Goal: Find specific page/section: Find specific page/section

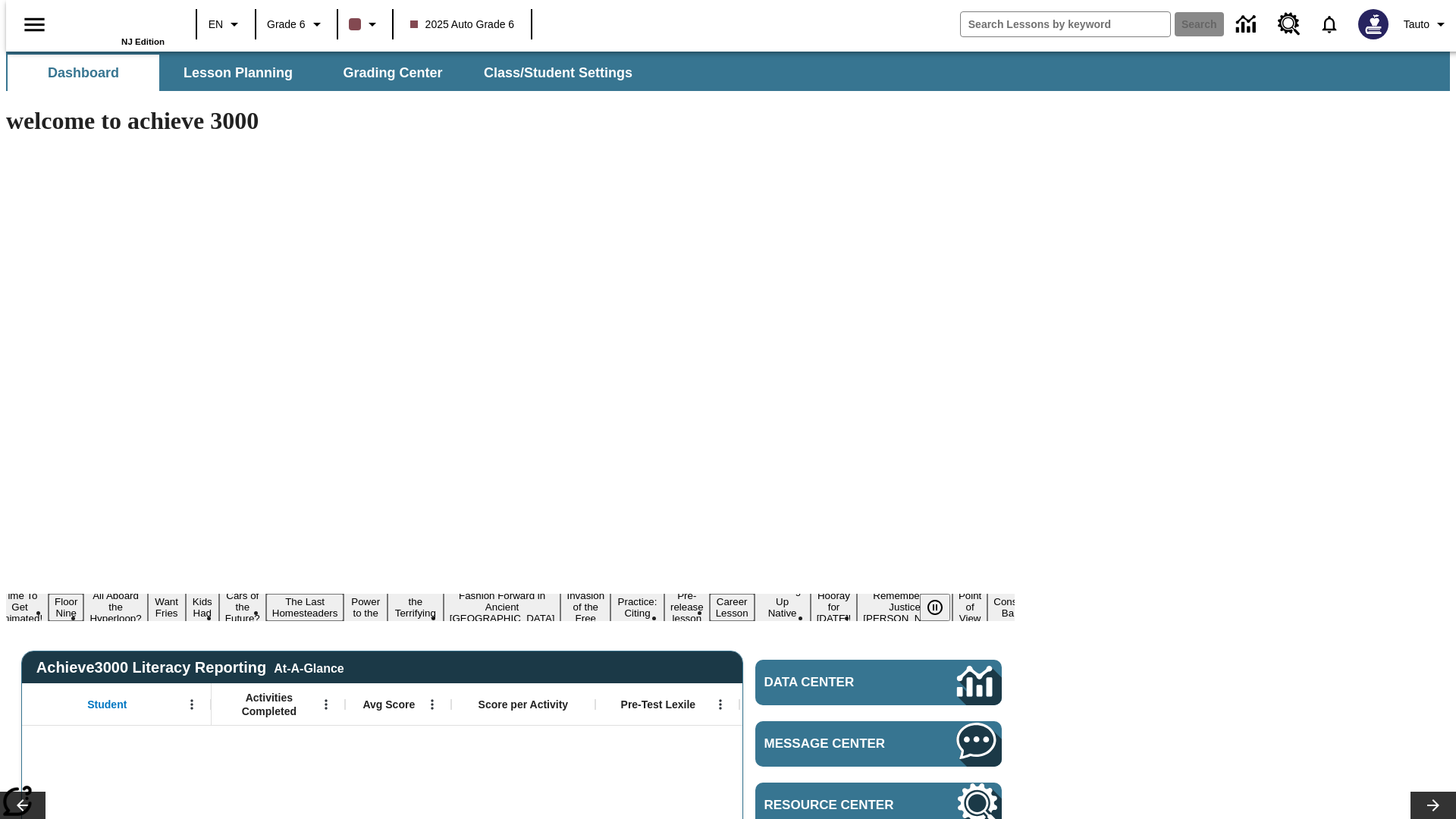
type input "-1"
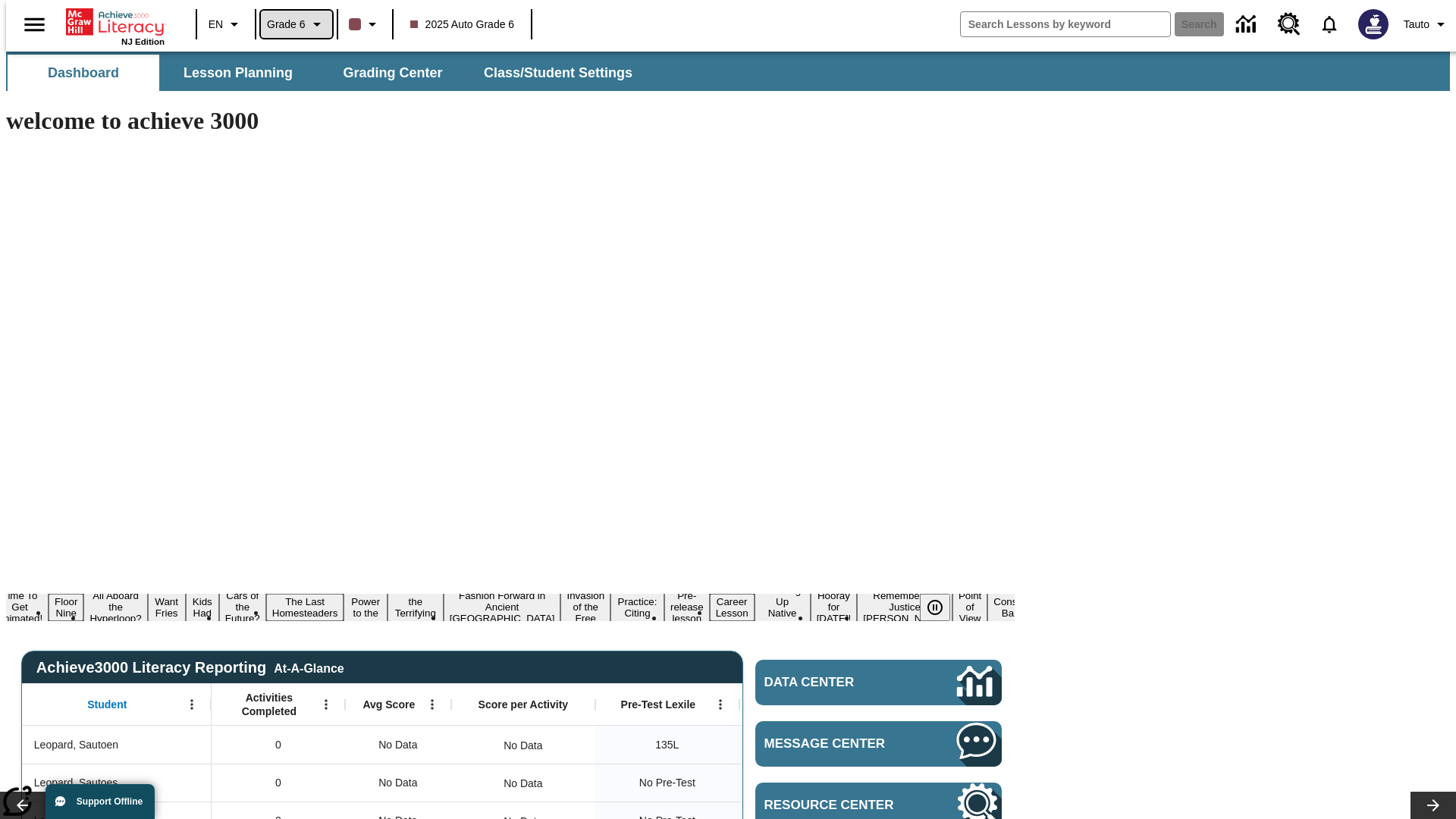
click at [291, 25] on span "Grade 6" at bounding box center [286, 25] width 39 height 16
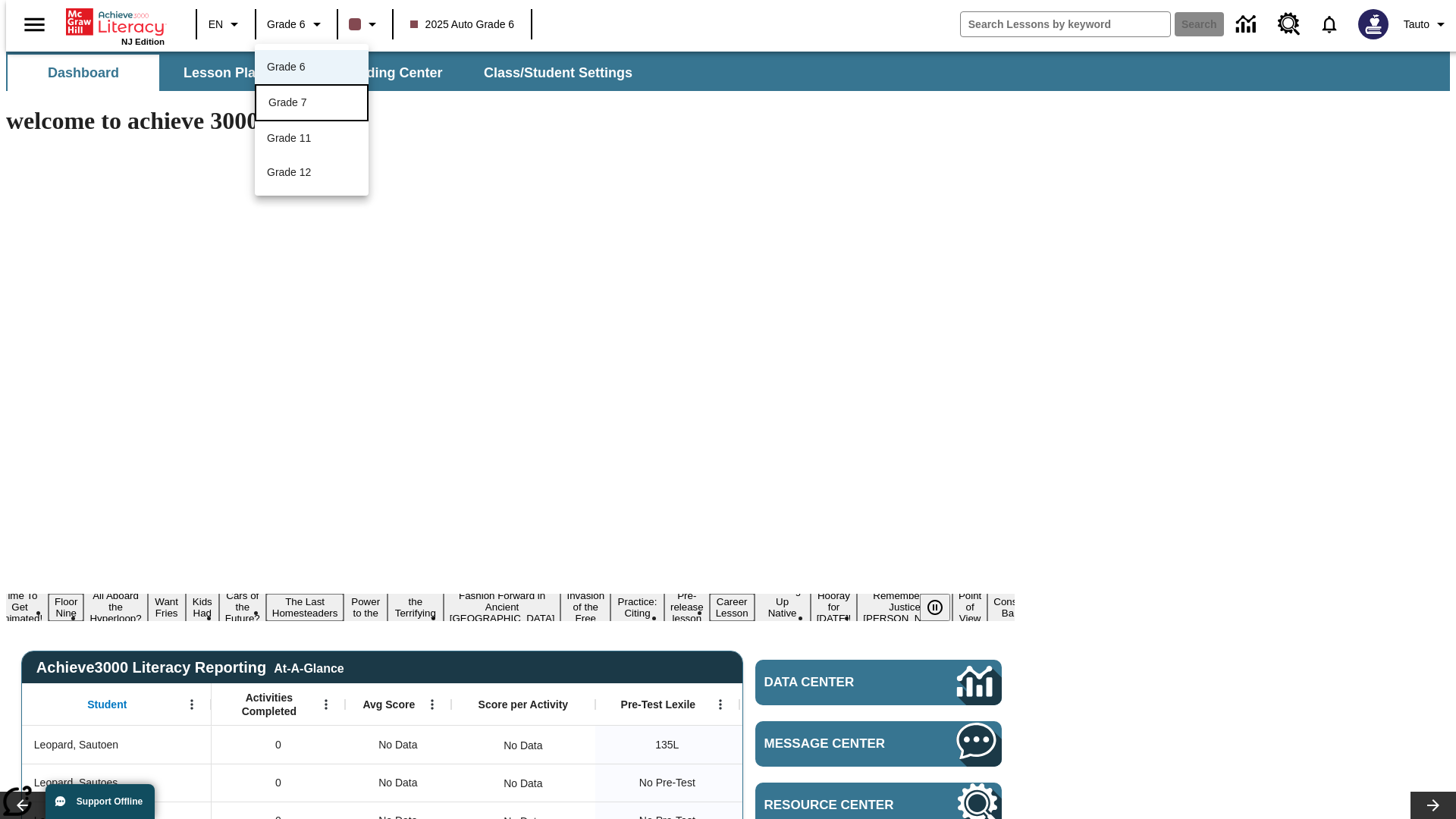
click at [312, 104] on div "Grade 7" at bounding box center [311, 102] width 86 height 16
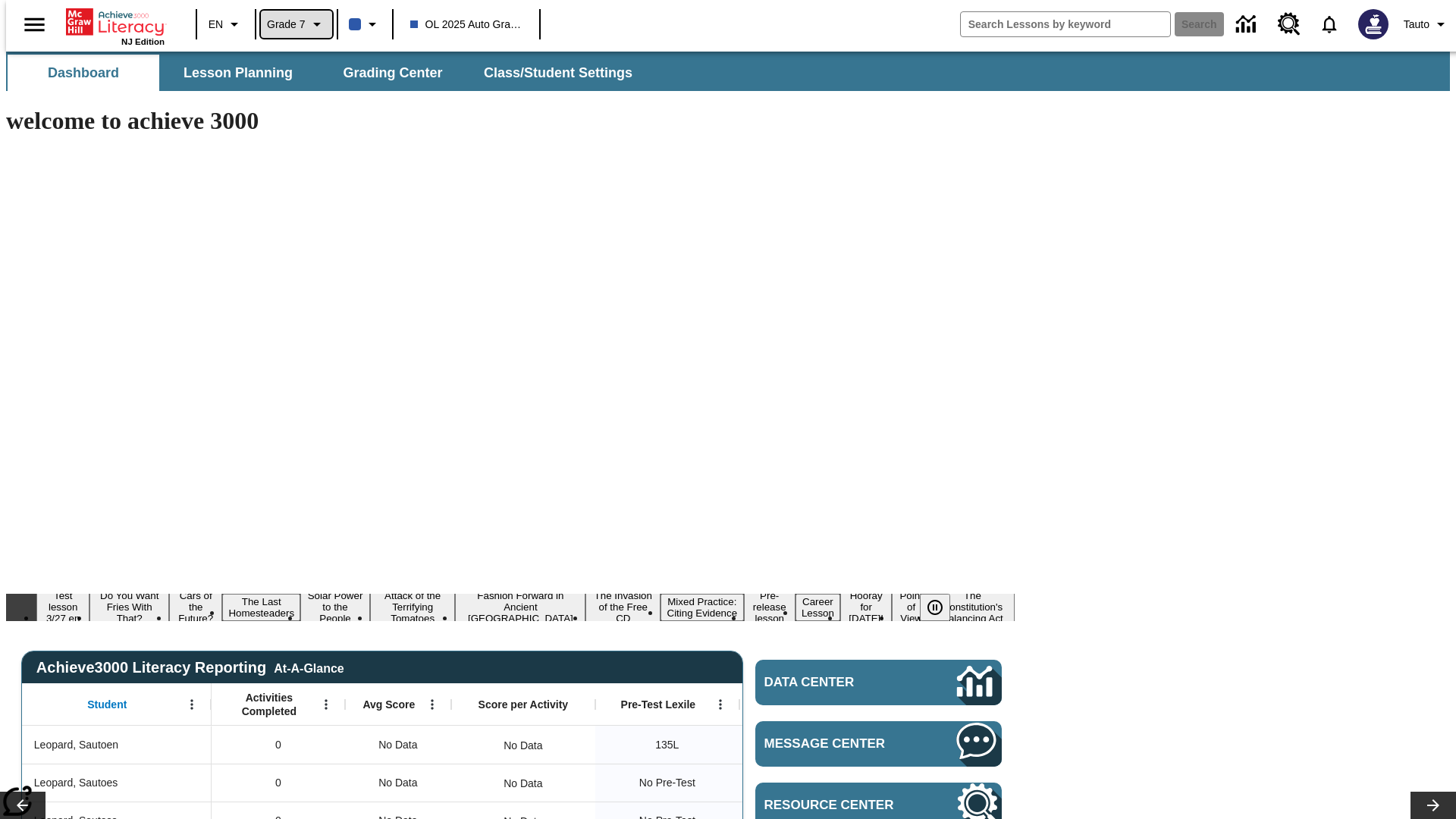
click at [291, 25] on span "Grade 7" at bounding box center [286, 25] width 39 height 16
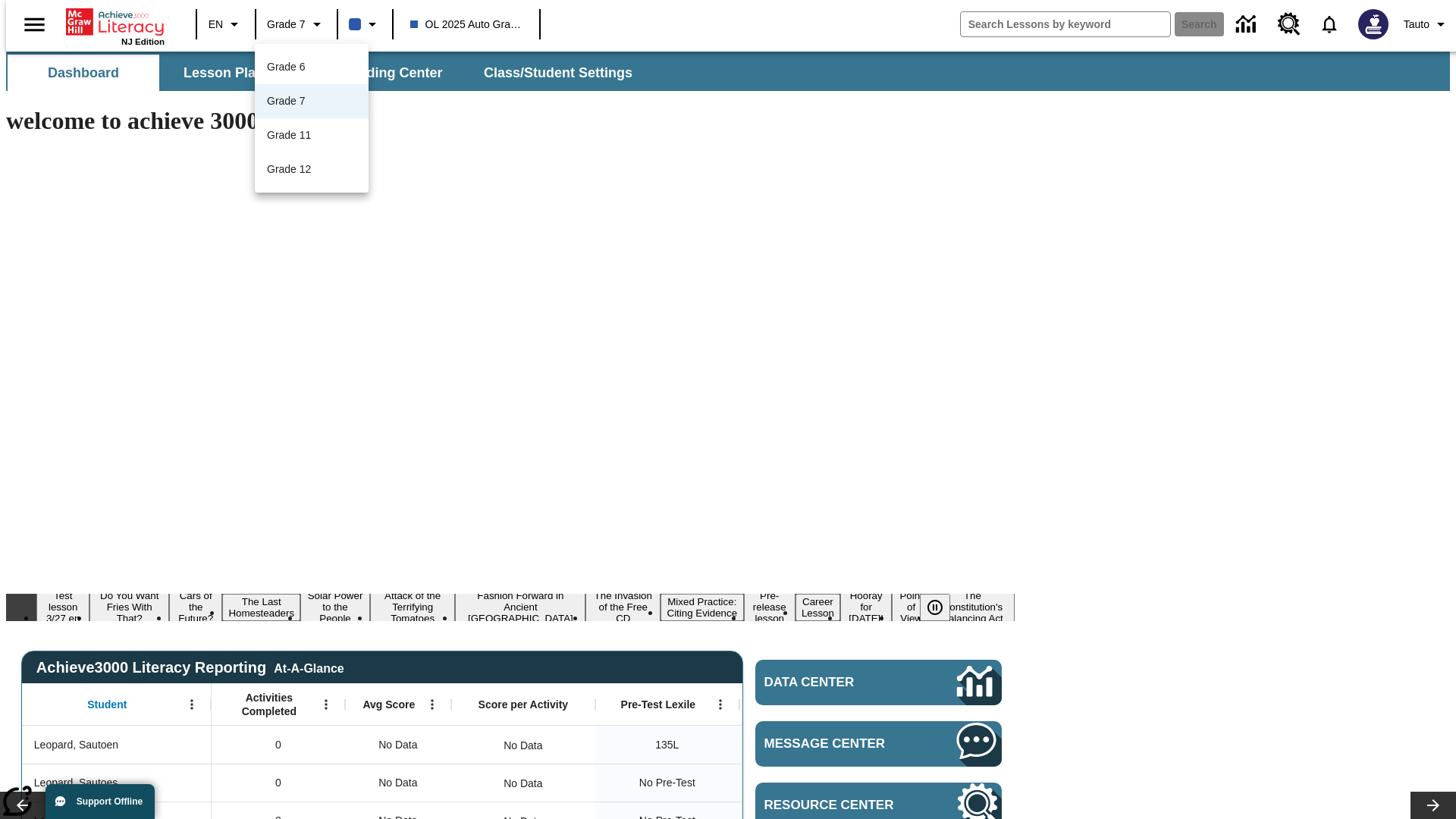
click at [728, 410] on div at bounding box center [728, 410] width 1456 height 819
click at [232, 73] on span "Lesson Planning" at bounding box center [238, 73] width 109 height 17
